Goal: Task Accomplishment & Management: Complete application form

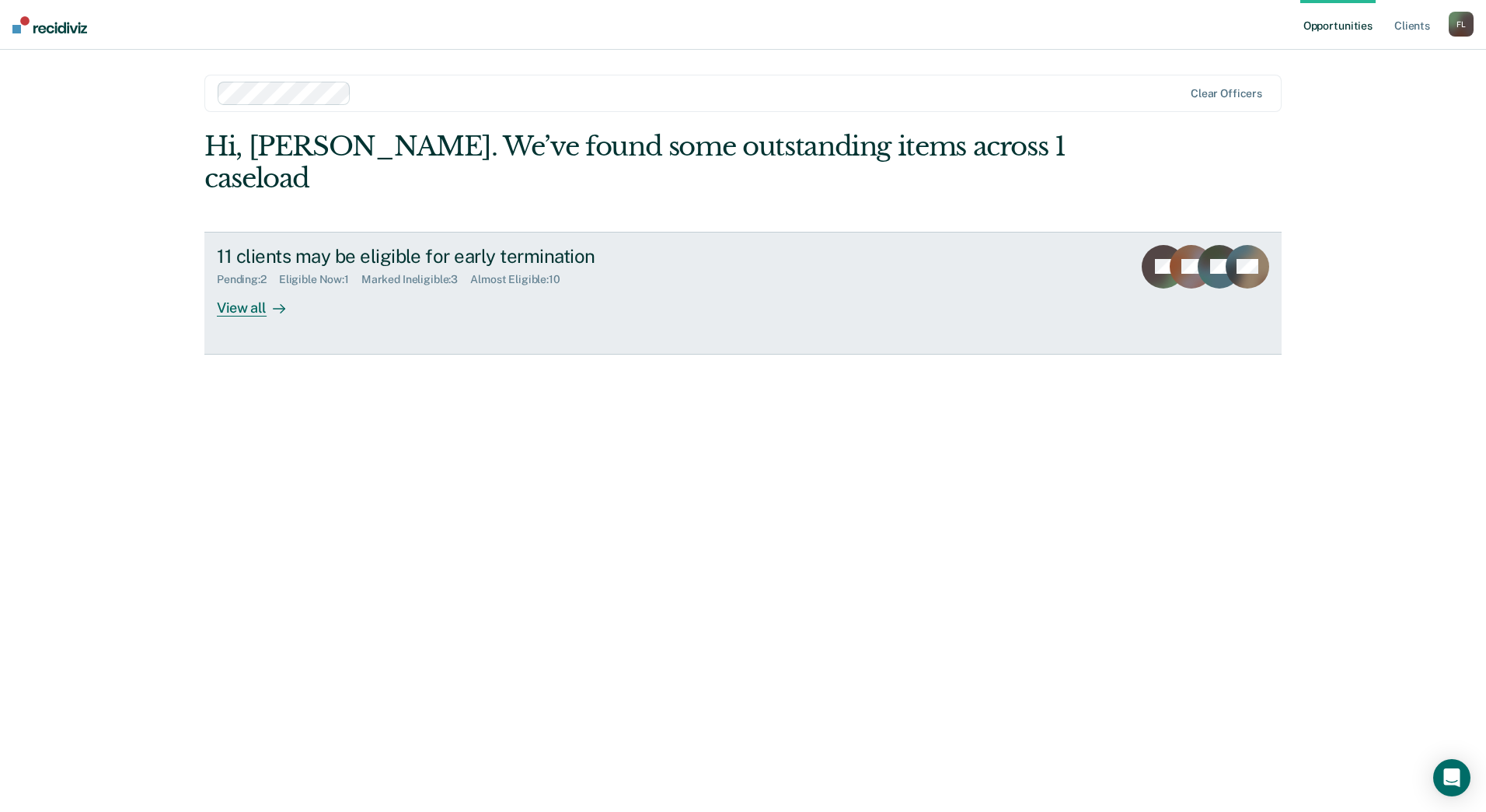
click at [272, 302] on icon at bounding box center [279, 308] width 13 height 13
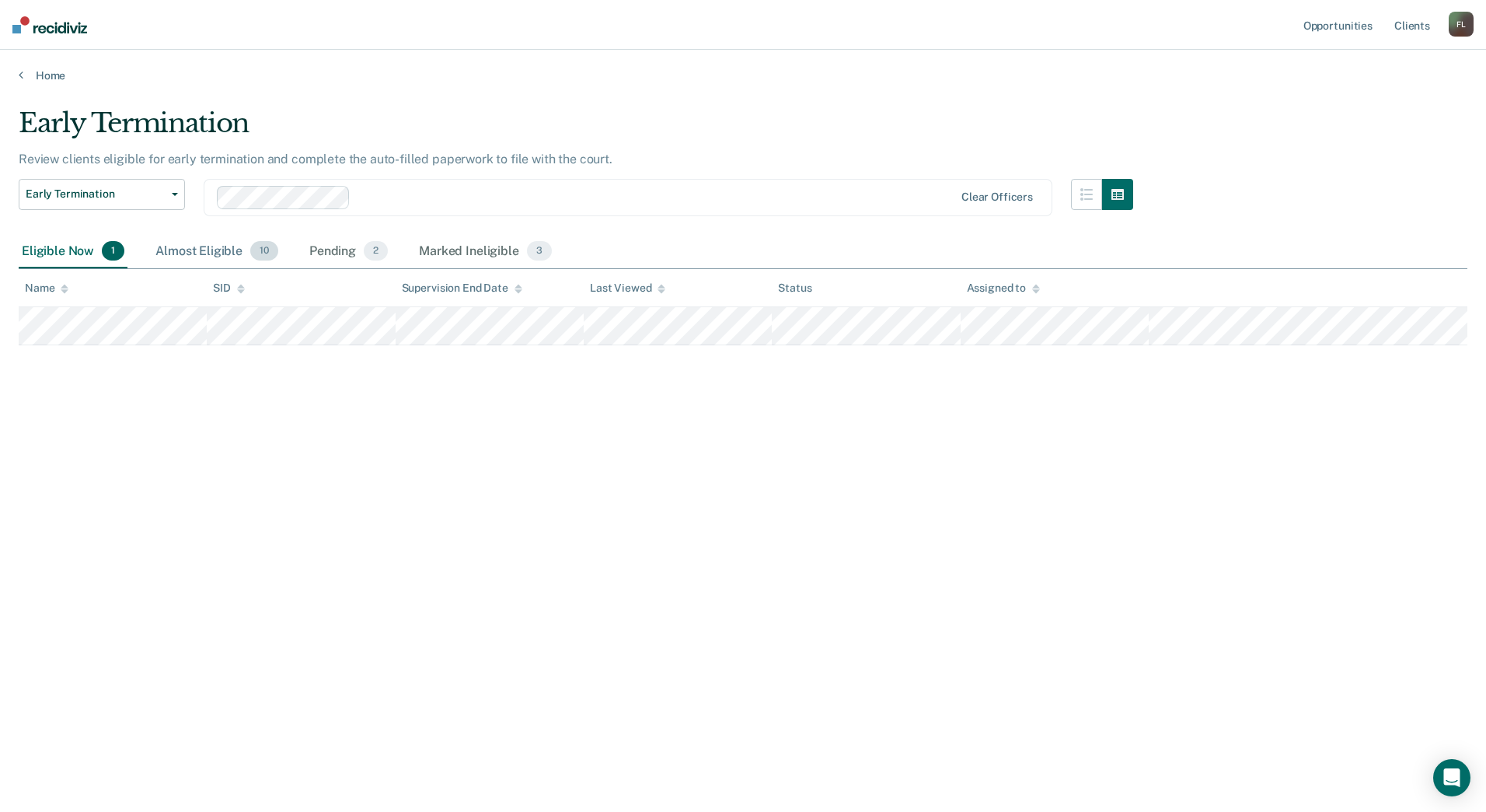
click at [247, 255] on div "Almost Eligible 10" at bounding box center [217, 252] width 129 height 34
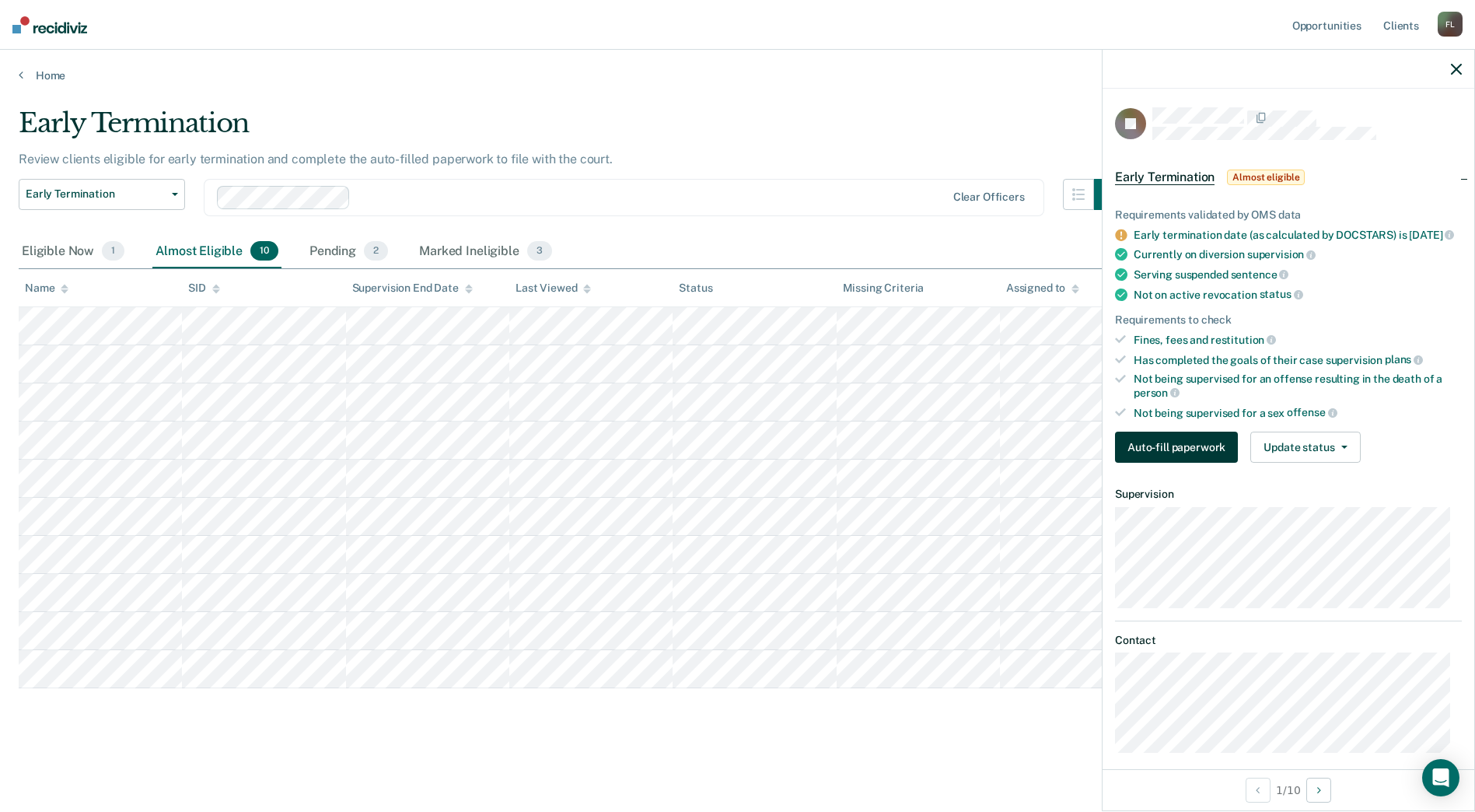
click at [1162, 453] on button "Auto-fill paperwork" at bounding box center [1176, 446] width 123 height 31
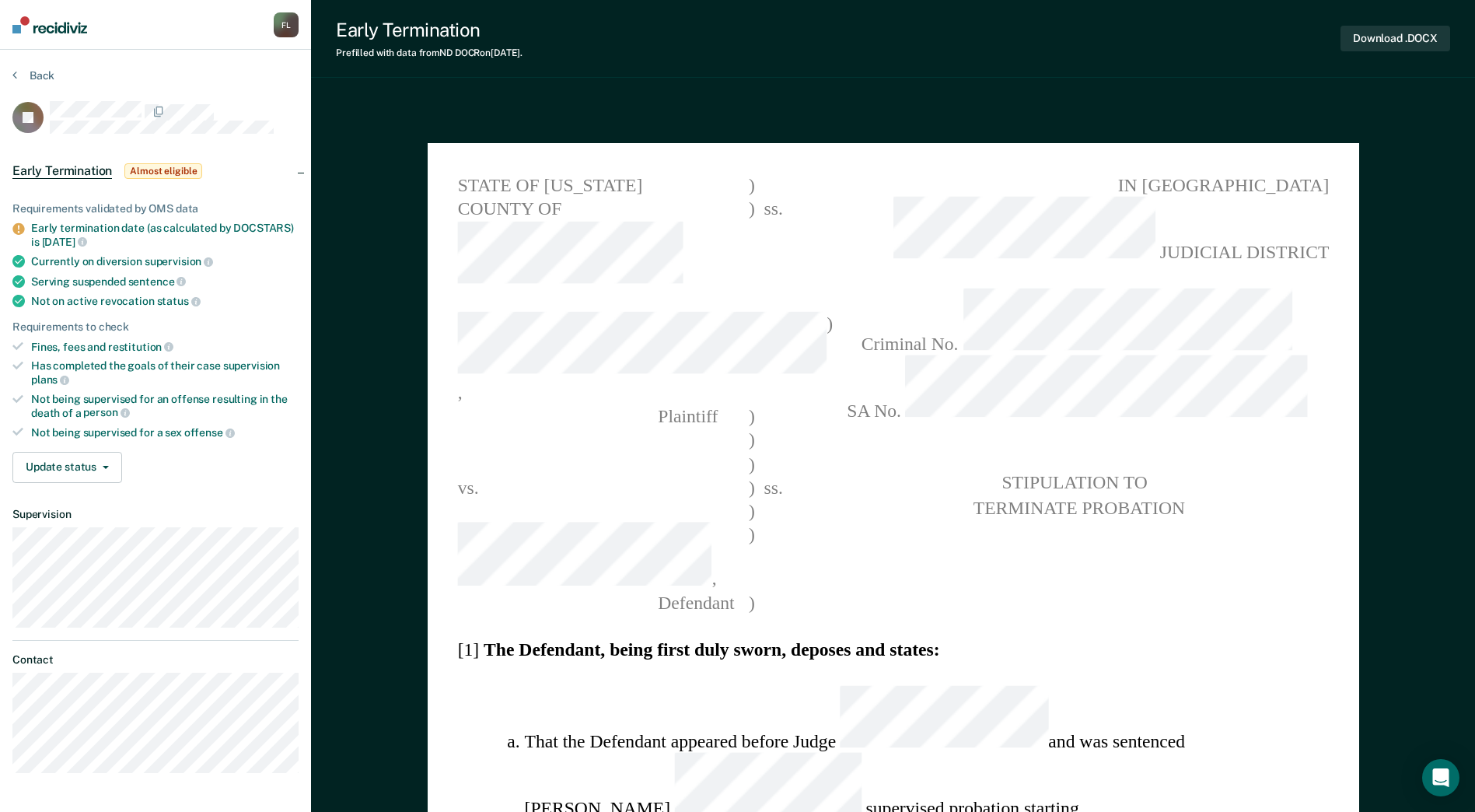
click at [1216, 356] on span "SA No." at bounding box center [1077, 389] width 504 height 67
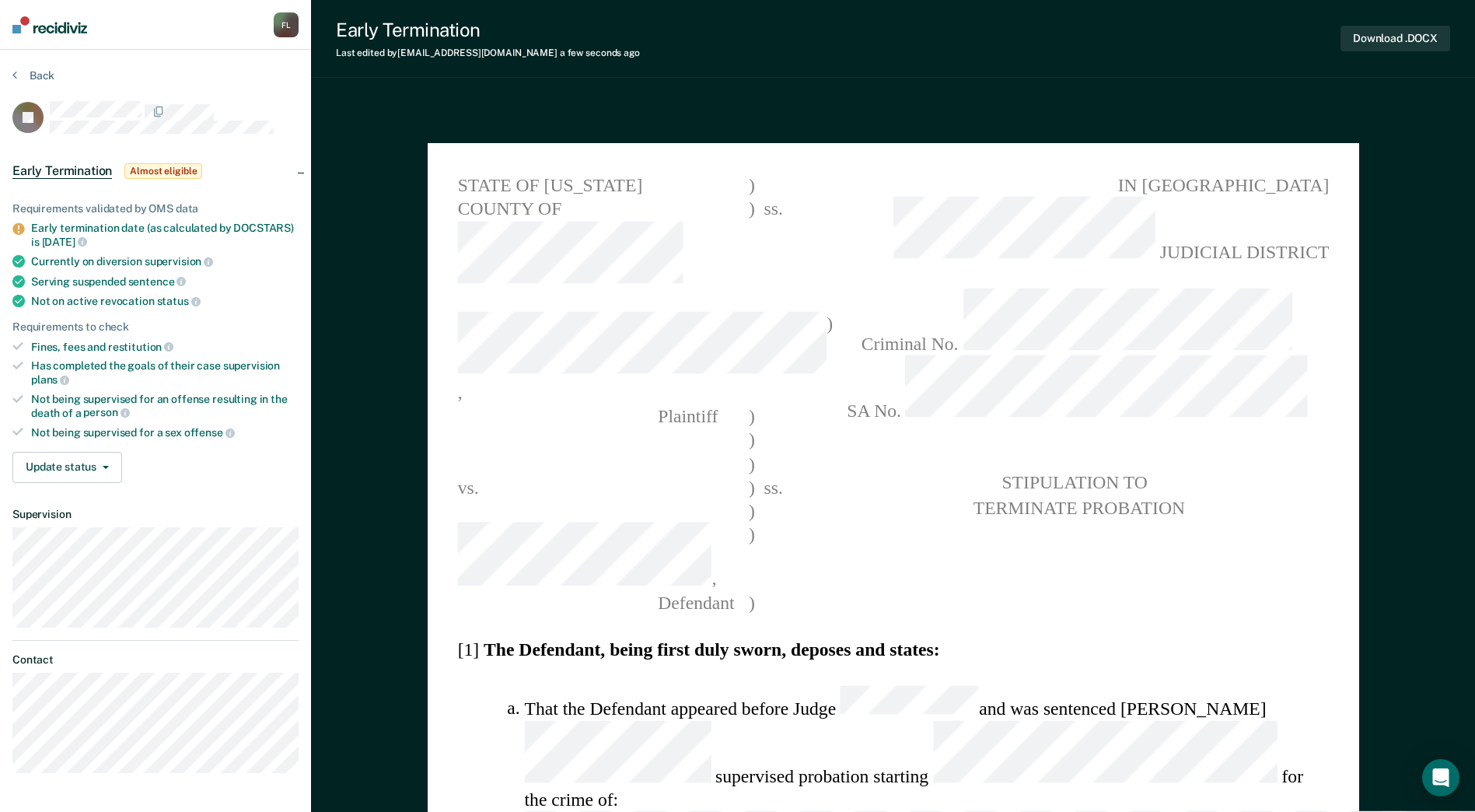
drag, startPoint x: 1193, startPoint y: 665, endPoint x: 508, endPoint y: 664, distance: 685.0
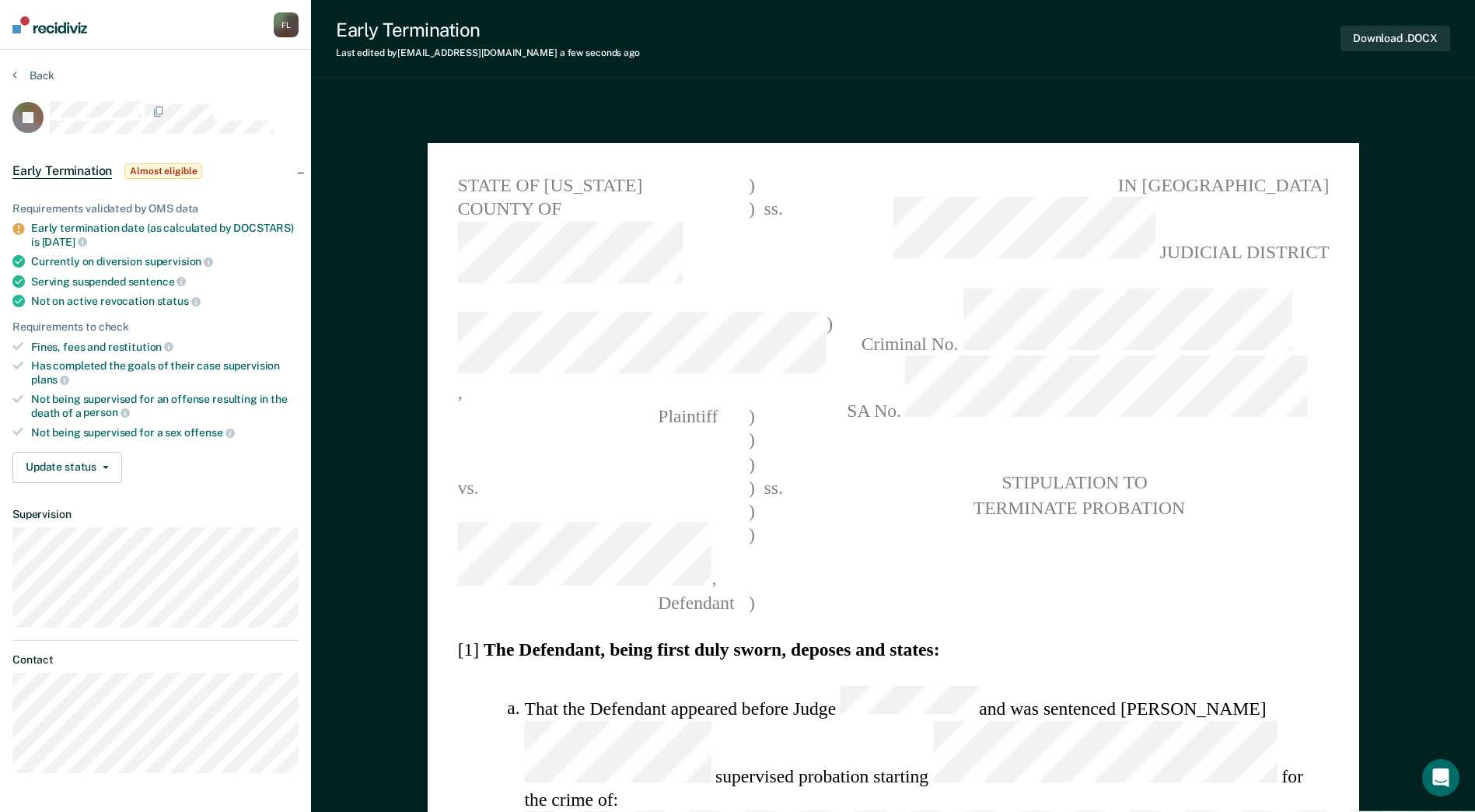
click at [1384, 28] on button "Download .DOCX" at bounding box center [1395, 39] width 109 height 26
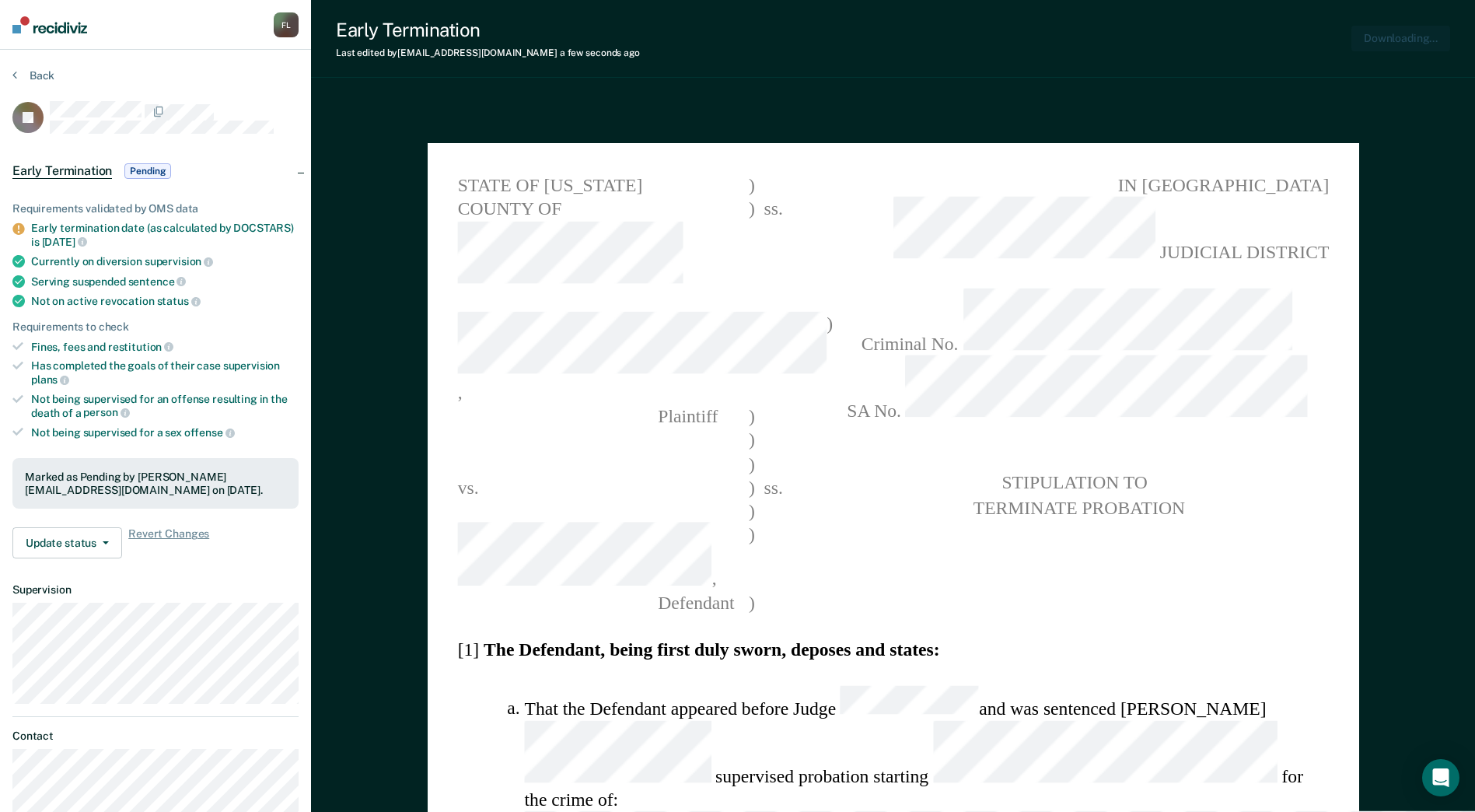
type textarea "x"
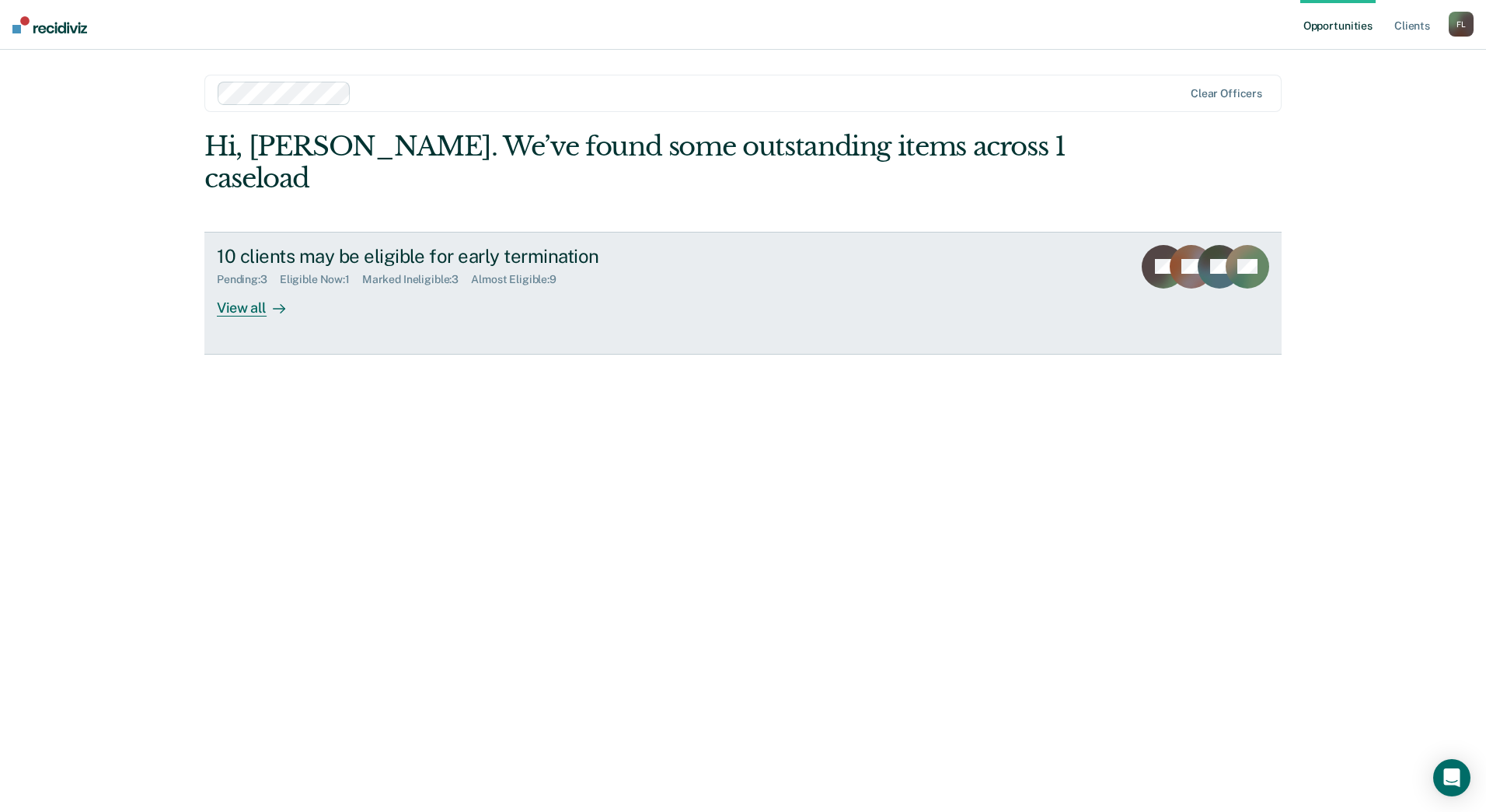
click at [228, 286] on div "View all" at bounding box center [260, 301] width 87 height 30
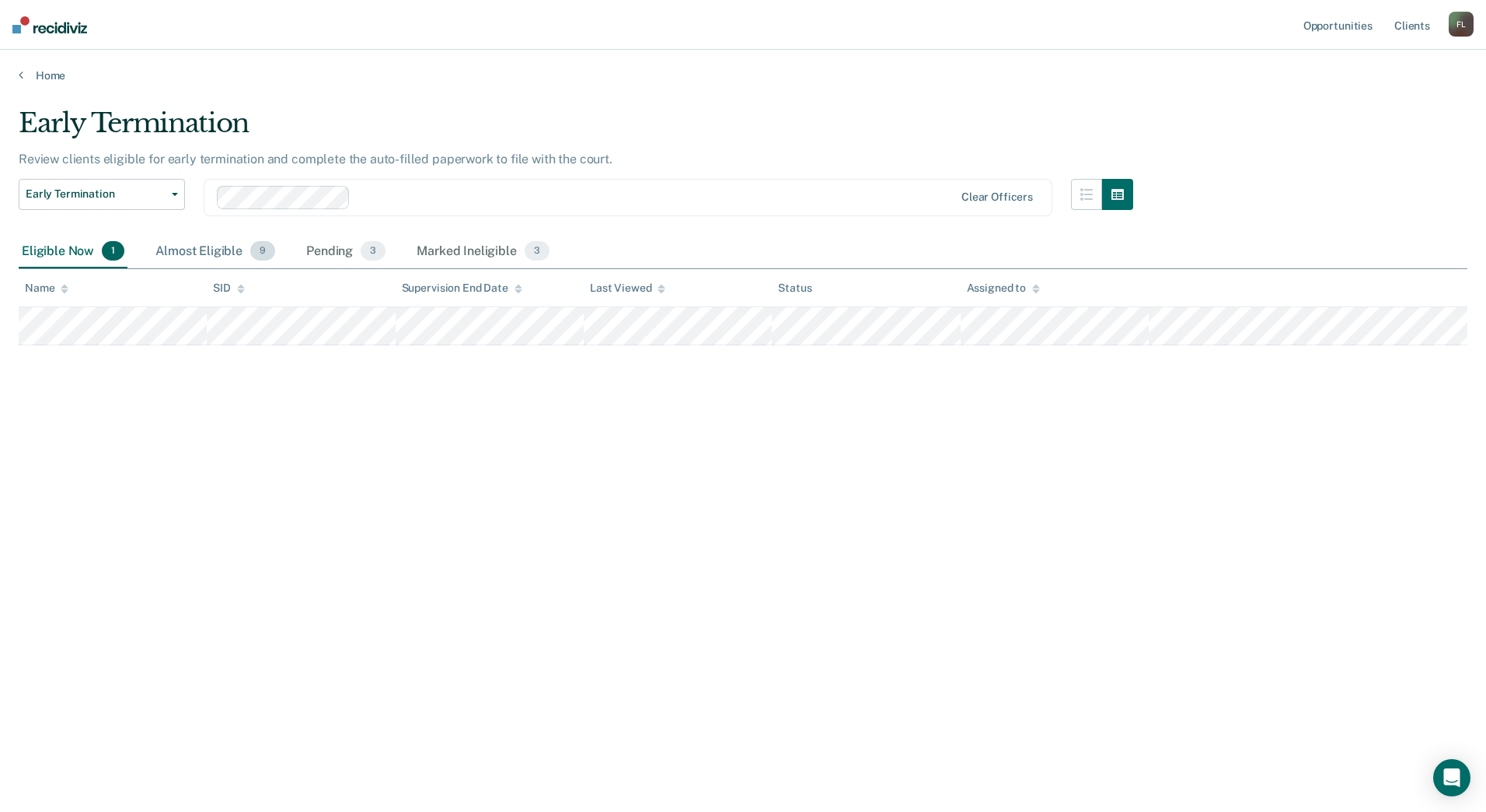
click at [221, 252] on div "Almost Eligible 9" at bounding box center [215, 252] width 126 height 34
